Goal: Navigation & Orientation: Find specific page/section

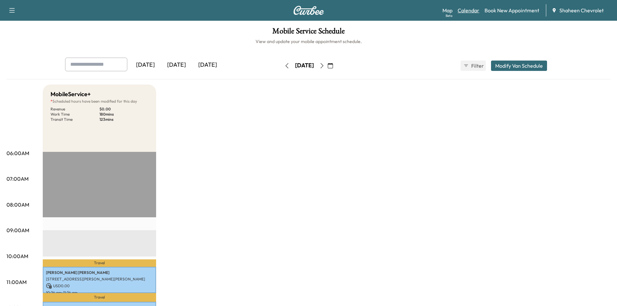
click at [468, 13] on link "Calendar" at bounding box center [468, 10] width 22 height 8
click at [445, 9] on link "Map Beta" at bounding box center [447, 10] width 10 height 8
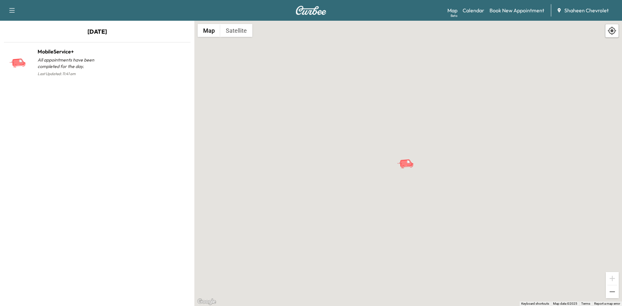
click at [162, 86] on div "MobileService+ All appointments have been completed for the day. Last Updated: …" at bounding box center [97, 61] width 194 height 57
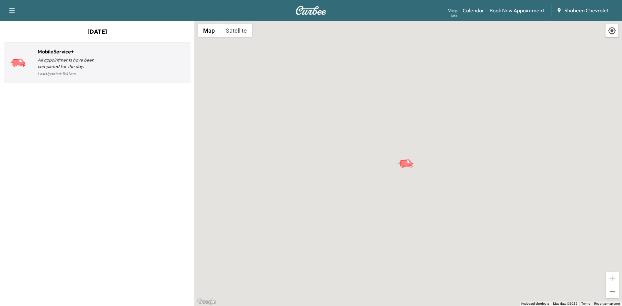
click at [153, 67] on div at bounding box center [142, 65] width 91 height 25
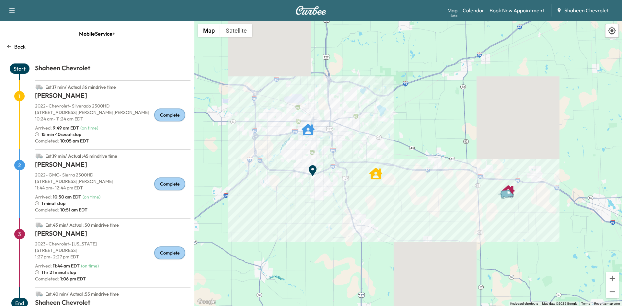
click at [159, 54] on div "MobileService+ Back Start Shaheen Chevrolet Est. 17 min / Actual : 16 min drive…" at bounding box center [97, 163] width 194 height 285
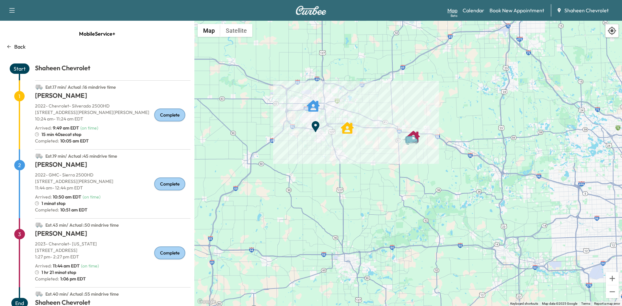
click at [453, 10] on link "Map Beta" at bounding box center [452, 10] width 10 height 8
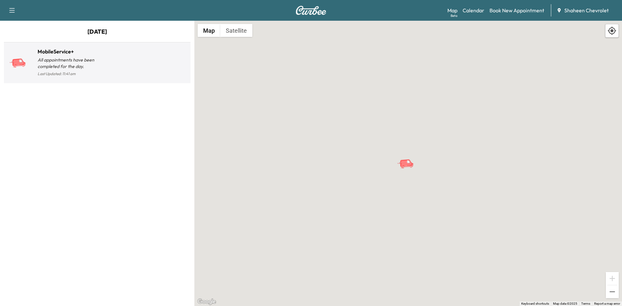
click at [97, 71] on div at bounding box center [142, 65] width 91 height 25
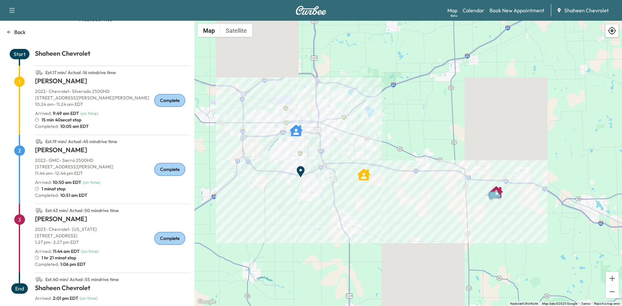
scroll to position [22, 0]
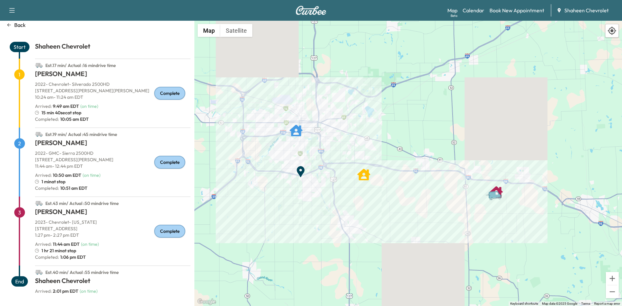
click at [106, 212] on h1 "[PERSON_NAME]" at bounding box center [112, 213] width 155 height 12
click at [491, 197] on icon "Van" at bounding box center [491, 198] width 3 height 2
